Goal: Navigation & Orientation: Find specific page/section

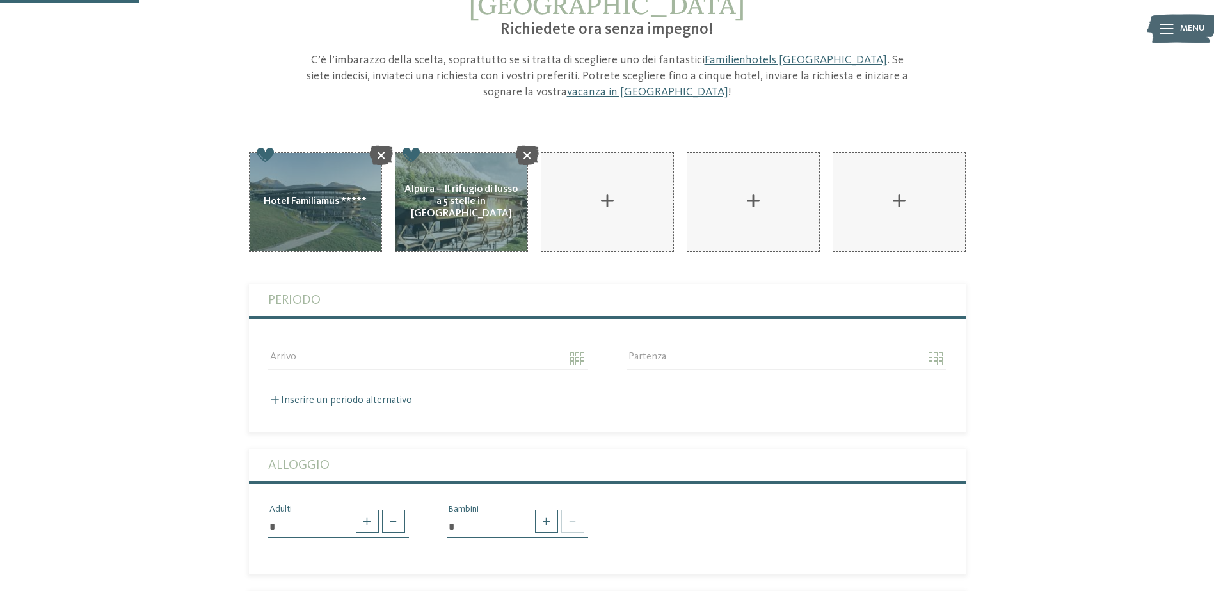
scroll to position [128, 0]
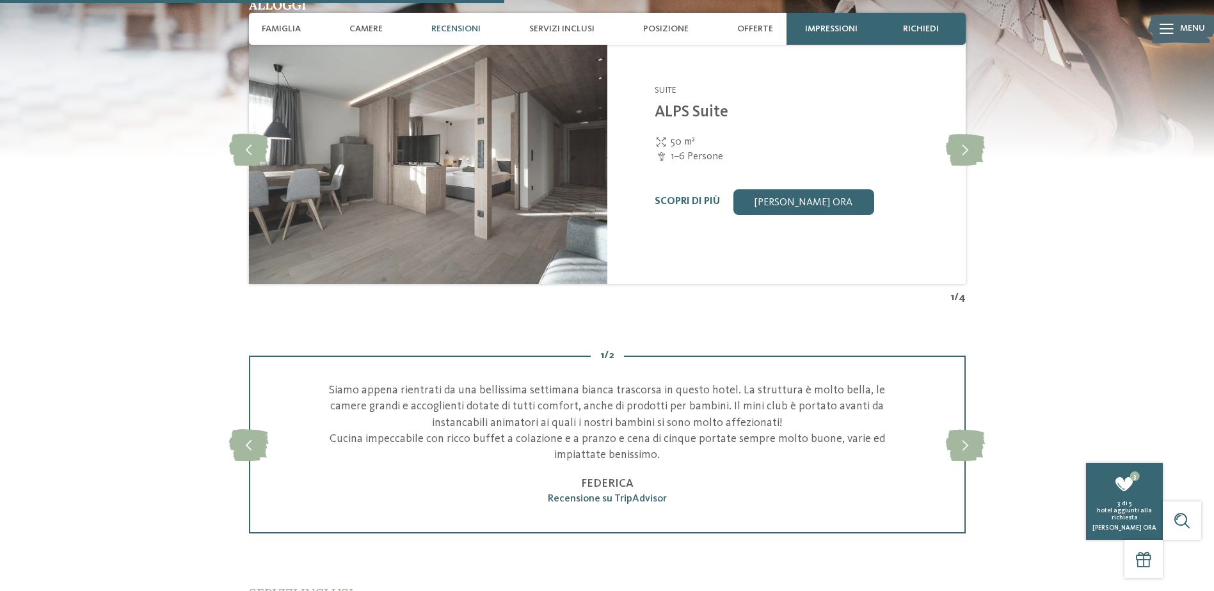
scroll to position [2048, 0]
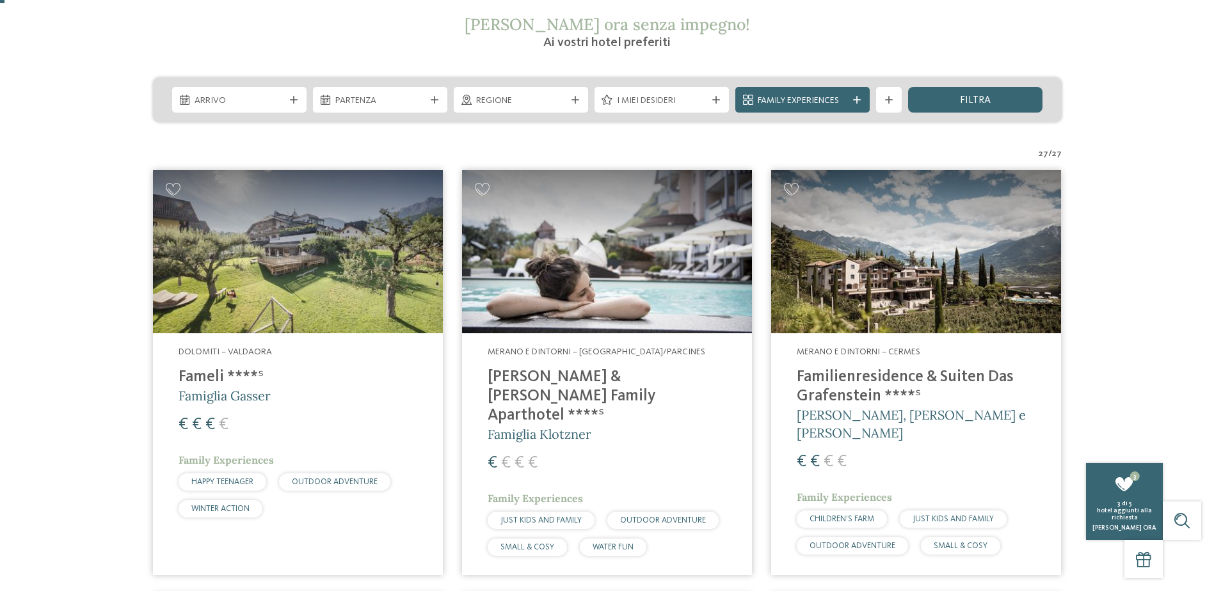
scroll to position [256, 0]
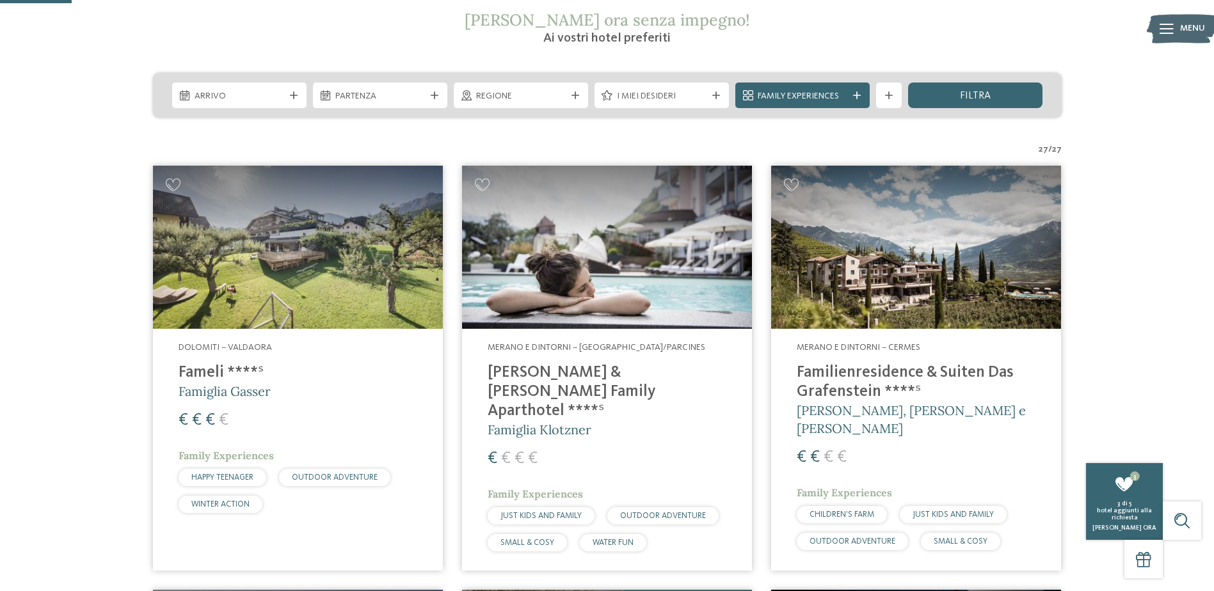
click at [273, 285] on img at bounding box center [298, 247] width 290 height 163
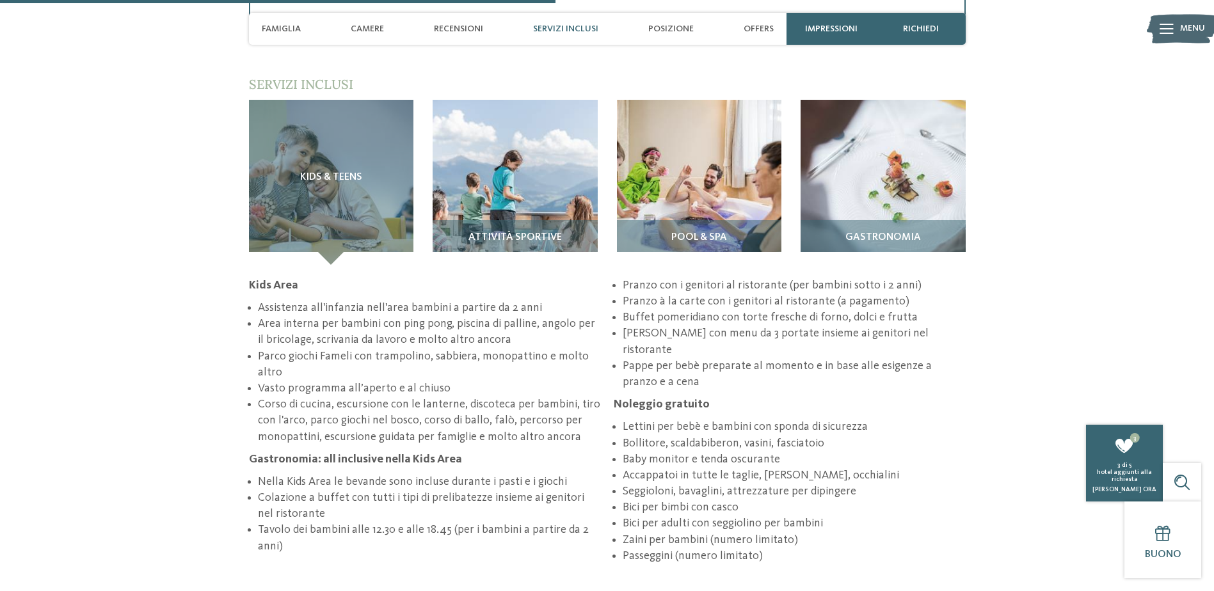
scroll to position [1792, 0]
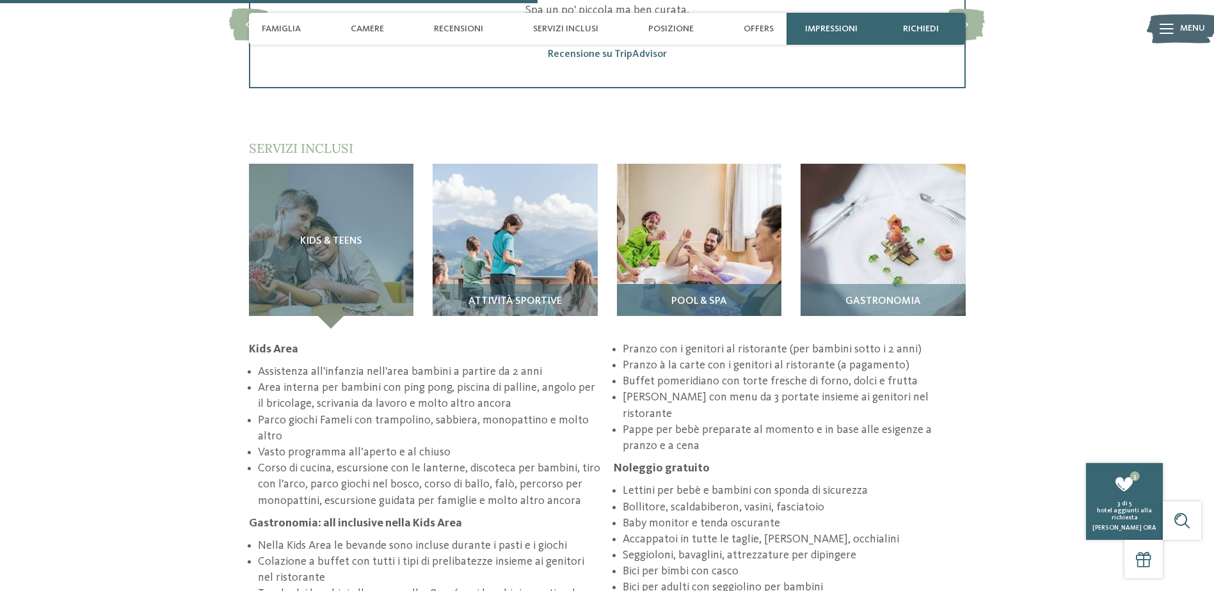
click at [712, 296] on span "Pool & Spa" at bounding box center [699, 302] width 56 height 12
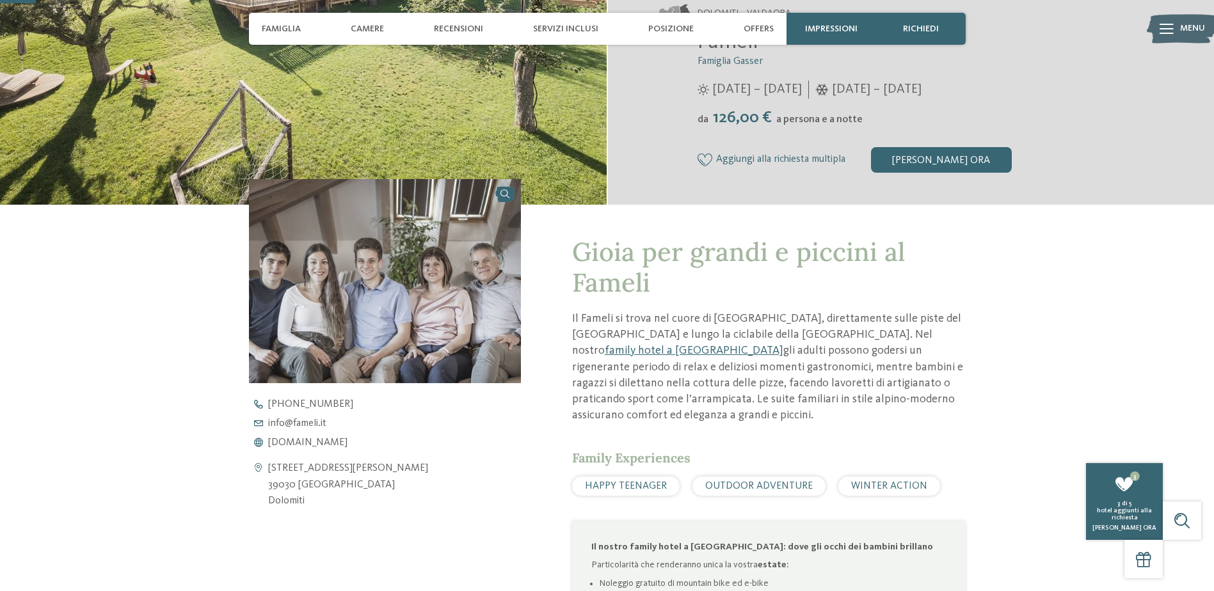
scroll to position [0, 0]
